Goal: Check status: Check status

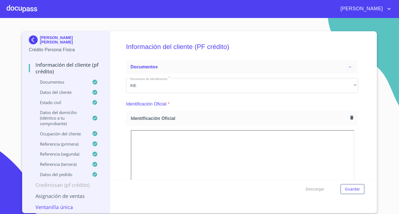
scroll to position [277, 0]
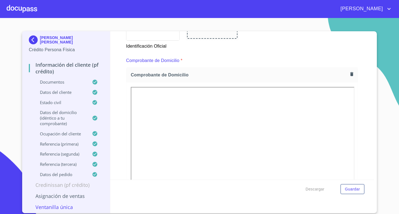
click at [20, 10] on div at bounding box center [22, 9] width 31 height 18
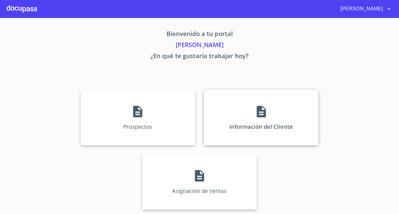
click at [247, 126] on p "Información del Cliente" at bounding box center [262, 126] width 64 height 7
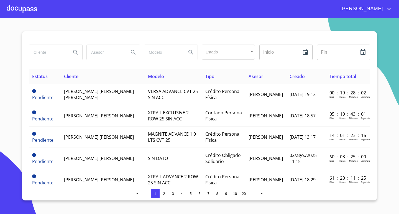
click at [53, 53] on input "search" at bounding box center [48, 52] width 38 height 15
type input "AZUL CIELO"
click at [78, 50] on icon "Search" at bounding box center [75, 52] width 7 height 7
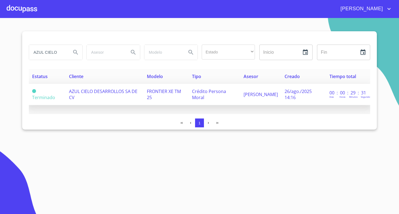
click at [117, 93] on span "AZUL CIELO DESARROLLOS SA DE CV" at bounding box center [103, 94] width 69 height 12
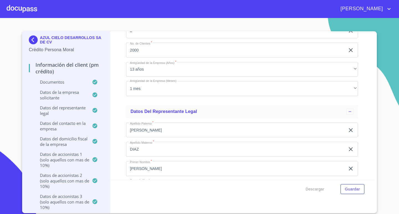
scroll to position [3273, 0]
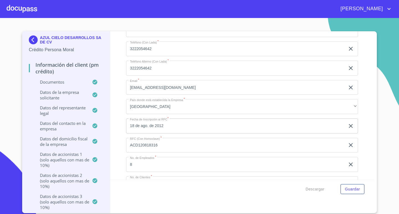
click at [33, 40] on img at bounding box center [34, 40] width 11 height 9
